Goal: Information Seeking & Learning: Learn about a topic

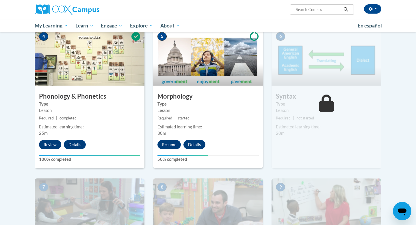
scroll to position [304, 0]
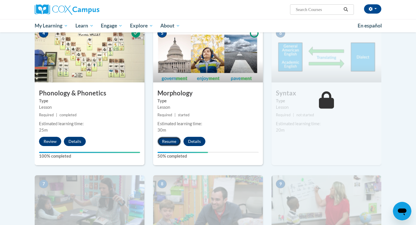
click at [169, 141] on button "Resume" at bounding box center [169, 141] width 23 height 9
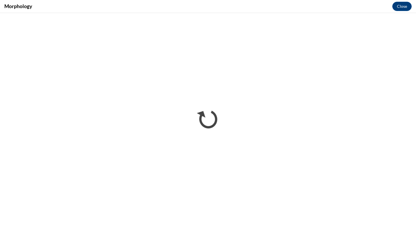
scroll to position [0, 0]
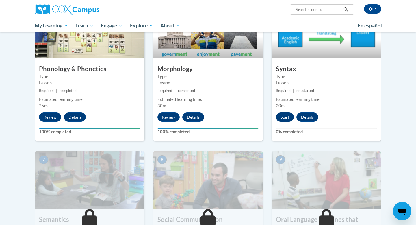
scroll to position [327, 0]
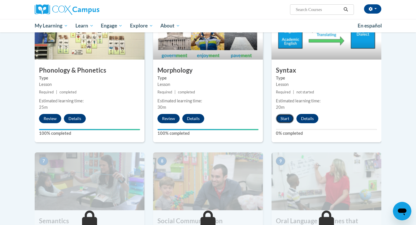
click at [285, 118] on button "Start" at bounding box center [285, 118] width 18 height 9
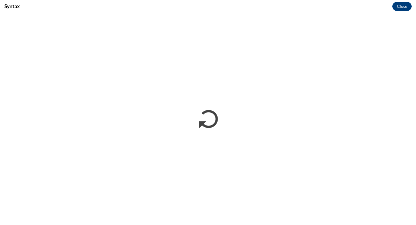
scroll to position [0, 0]
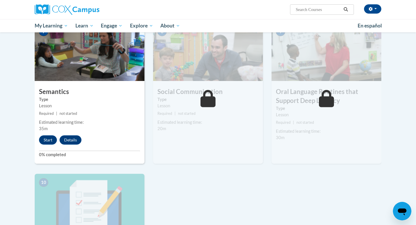
scroll to position [457, 0]
